Goal: Transaction & Acquisition: Obtain resource

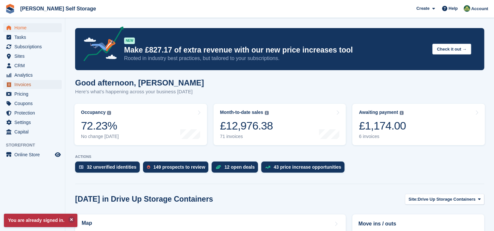
click at [42, 84] on span "Invoices" at bounding box center [33, 84] width 39 height 9
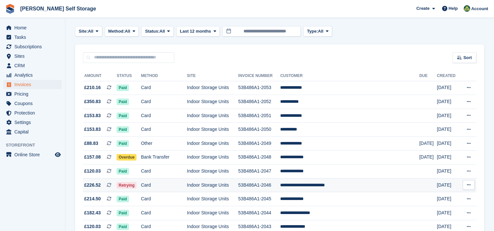
scroll to position [65, 0]
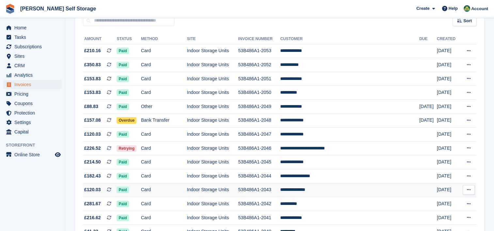
click at [469, 189] on icon at bounding box center [469, 190] width 4 height 4
click at [439, 204] on p "Download PDF" at bounding box center [443, 202] width 57 height 8
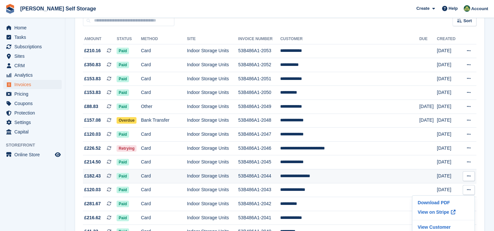
click at [468, 176] on icon at bounding box center [469, 176] width 4 height 4
click at [428, 190] on p "Download PDF" at bounding box center [443, 189] width 57 height 8
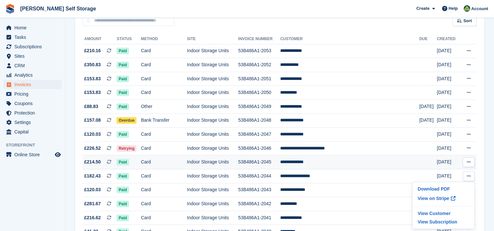
click at [469, 163] on icon at bounding box center [469, 162] width 4 height 4
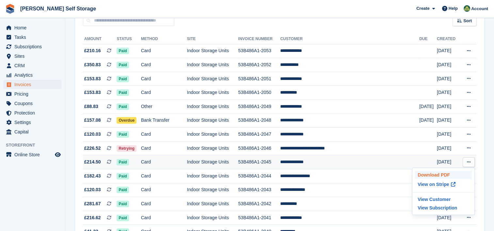
click at [439, 174] on p "Download PDF" at bounding box center [443, 175] width 57 height 8
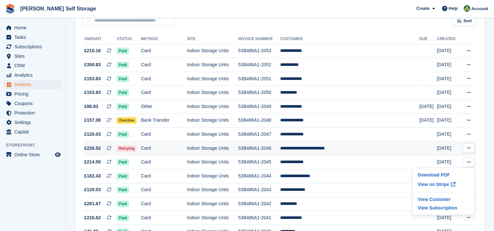
click at [470, 148] on icon at bounding box center [469, 148] width 4 height 4
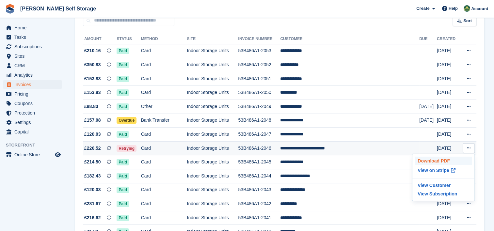
click at [440, 161] on p "Download PDF" at bounding box center [443, 161] width 57 height 8
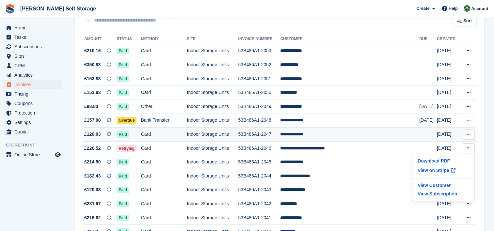
click at [469, 135] on icon at bounding box center [469, 134] width 4 height 4
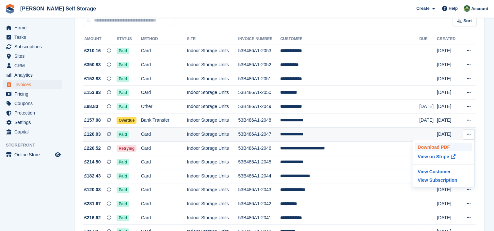
click at [426, 148] on p "Download PDF" at bounding box center [443, 147] width 57 height 8
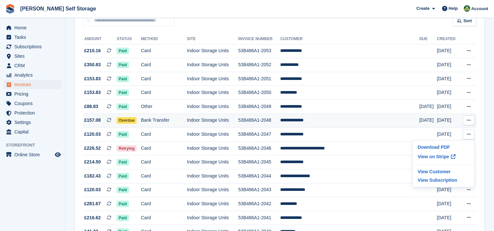
click at [471, 119] on button at bounding box center [469, 121] width 12 height 10
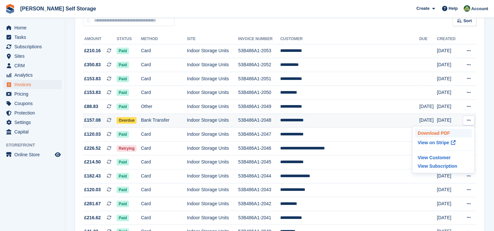
click at [443, 132] on p "Download PDF" at bounding box center [443, 133] width 57 height 8
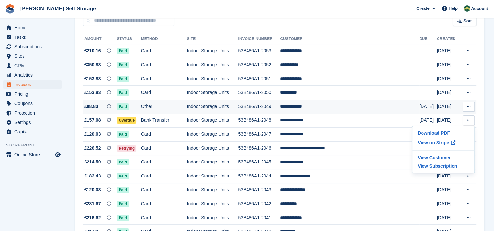
click at [471, 107] on button at bounding box center [469, 107] width 12 height 10
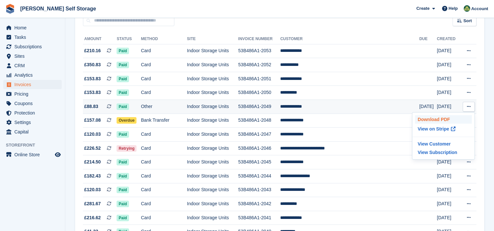
click at [436, 120] on p "Download PDF" at bounding box center [443, 119] width 57 height 8
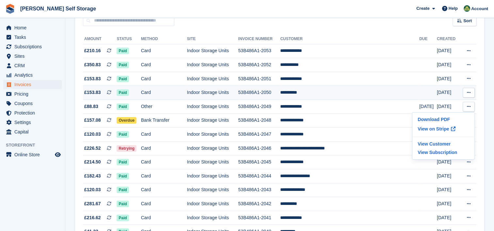
click at [467, 93] on icon at bounding box center [469, 92] width 4 height 4
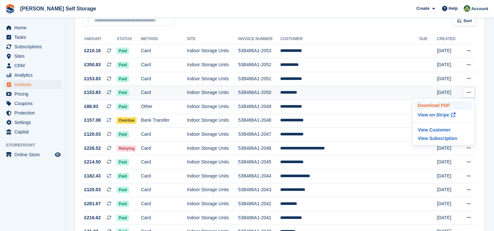
click at [435, 106] on p "Download PDF" at bounding box center [443, 105] width 57 height 8
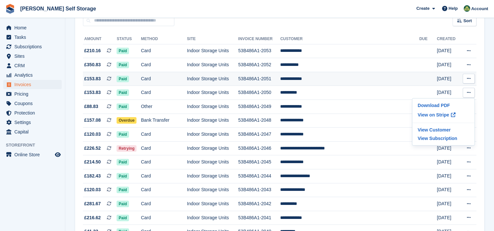
click at [469, 79] on icon at bounding box center [469, 78] width 4 height 4
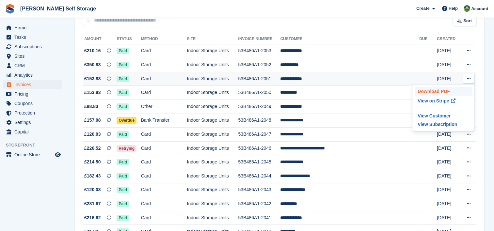
click at [441, 92] on p "Download PDF" at bounding box center [443, 91] width 57 height 8
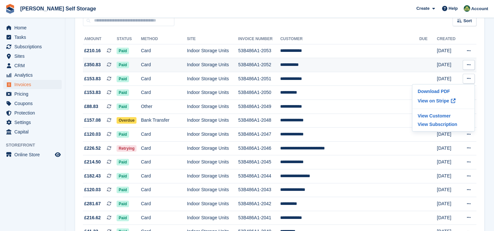
click at [469, 62] on button at bounding box center [469, 65] width 12 height 10
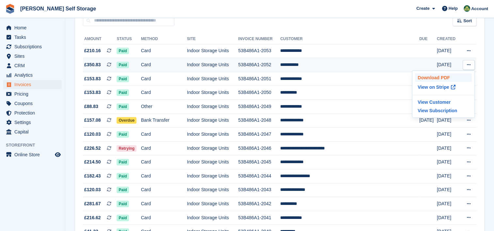
click at [434, 79] on p "Download PDF" at bounding box center [443, 77] width 57 height 8
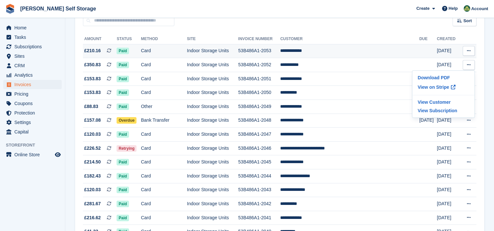
click at [467, 49] on icon at bounding box center [469, 51] width 4 height 4
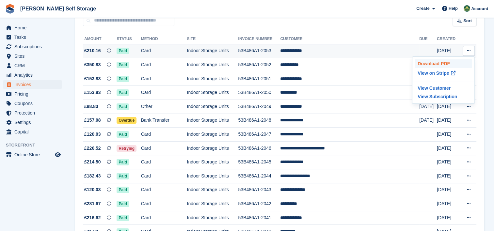
click at [440, 65] on p "Download PDF" at bounding box center [443, 63] width 57 height 8
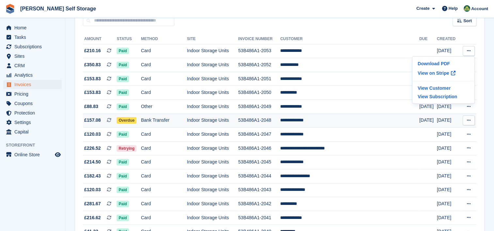
click at [165, 120] on td "Bank Transfer" at bounding box center [164, 121] width 46 height 14
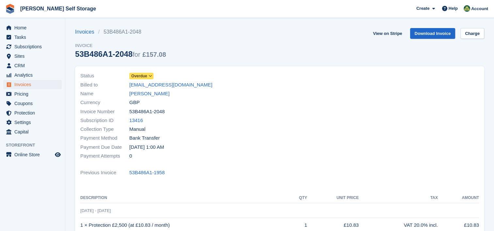
click at [151, 76] on icon at bounding box center [151, 76] width 4 height 4
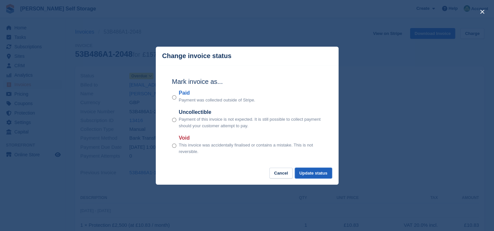
click at [319, 171] on button "Update status" at bounding box center [313, 173] width 37 height 11
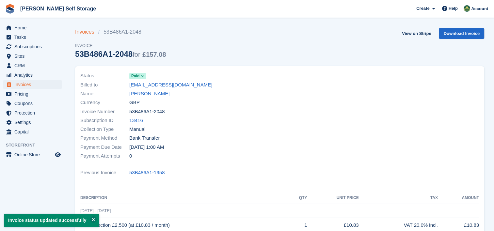
click at [87, 32] on link "Invoices" at bounding box center [86, 32] width 23 height 8
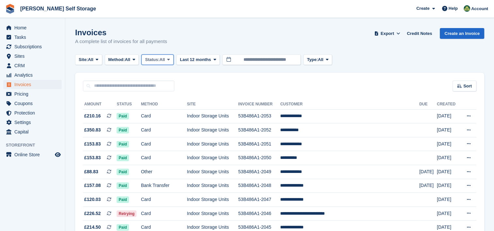
click at [165, 59] on span "All" at bounding box center [163, 59] width 6 height 7
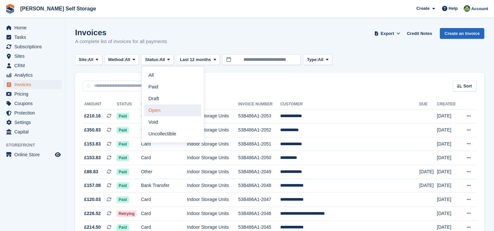
click at [164, 111] on link "Open" at bounding box center [172, 110] width 57 height 12
